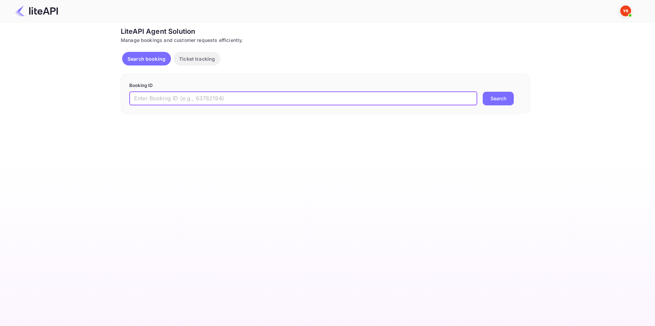
click at [223, 97] on input "text" at bounding box center [303, 99] width 348 height 14
paste input "8810495"
type input "8810495"
click at [482, 92] on button "Search" at bounding box center [497, 99] width 31 height 14
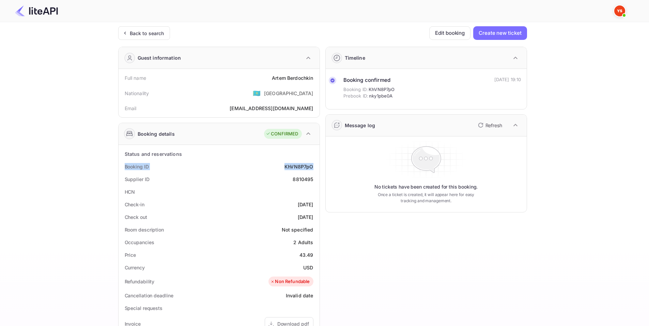
drag, startPoint x: 124, startPoint y: 165, endPoint x: 313, endPoint y: 167, distance: 188.9
click at [313, 167] on div "Booking ID KhVN8P7pO" at bounding box center [219, 166] width 196 height 13
copy div "Booking ID KhVN8P7pO"
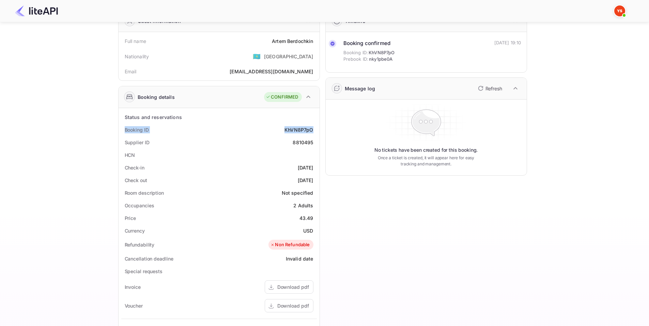
scroll to position [37, 0]
drag, startPoint x: 122, startPoint y: 167, endPoint x: 313, endPoint y: 179, distance: 191.6
click at [313, 179] on div "Status and reservations Booking ID KhVN8P7pO Supplier ID 8810495 HCN Check-in […" at bounding box center [219, 276] width 196 height 332
copy div "Check-in [DATE] Check out [DATE]"
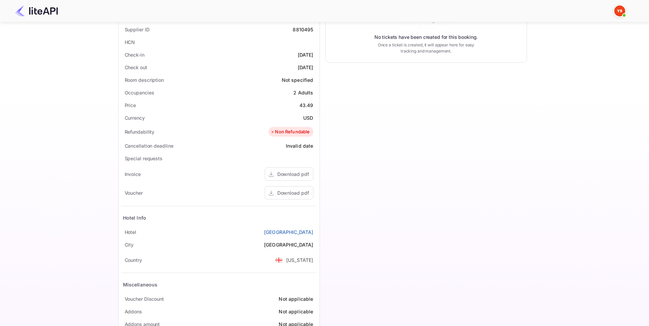
scroll to position [170, 0]
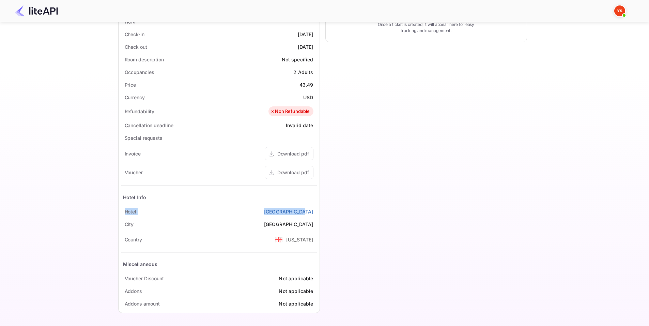
drag, startPoint x: 122, startPoint y: 212, endPoint x: 314, endPoint y: 210, distance: 192.0
click at [314, 210] on div "[GEOGRAPHIC_DATA]" at bounding box center [219, 211] width 196 height 13
copy div "[GEOGRAPHIC_DATA]"
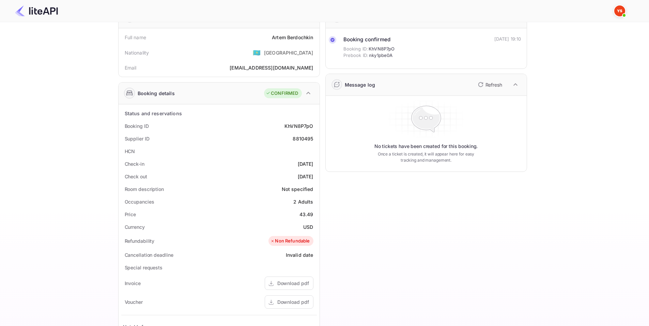
scroll to position [0, 0]
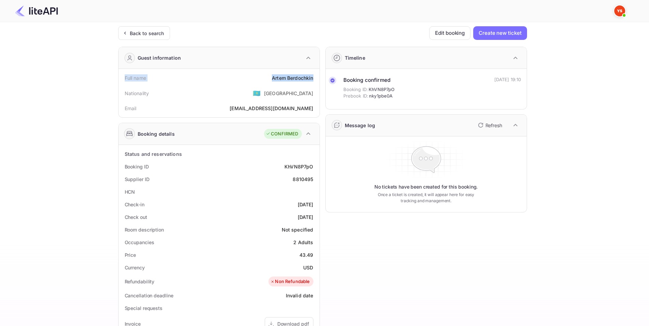
drag, startPoint x: 124, startPoint y: 77, endPoint x: 317, endPoint y: 77, distance: 193.0
click at [317, 77] on div "Full name [PERSON_NAME] Nationality 🇰🇿 [DEMOGRAPHIC_DATA] Email [EMAIL_ADDRESS]…" at bounding box center [219, 93] width 201 height 48
copy div "Full name [PERSON_NAME]"
click at [310, 179] on div "8810495" at bounding box center [303, 179] width 20 height 7
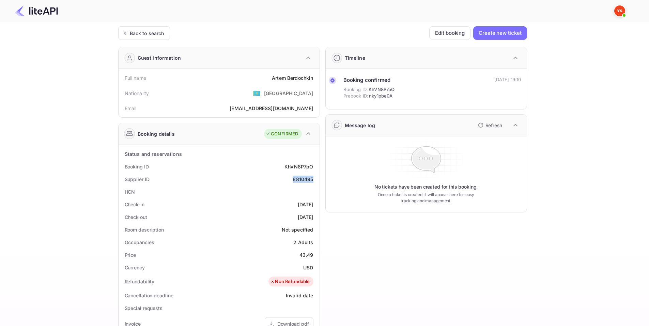
copy div "8810495"
